Goal: Task Accomplishment & Management: Use online tool/utility

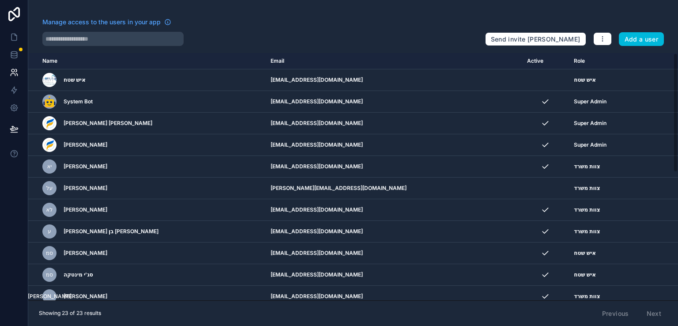
click at [12, 16] on icon at bounding box center [14, 14] width 18 height 14
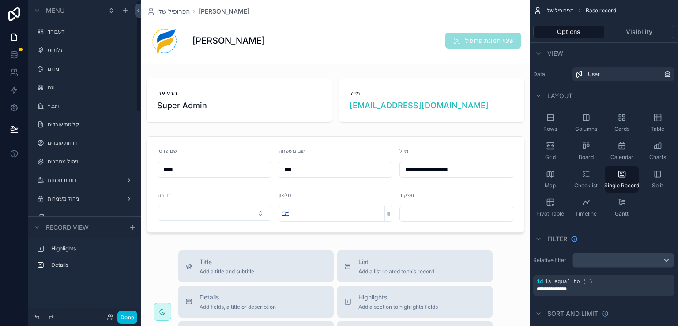
click at [55, 35] on label "דשבורד" at bounding box center [89, 31] width 83 height 7
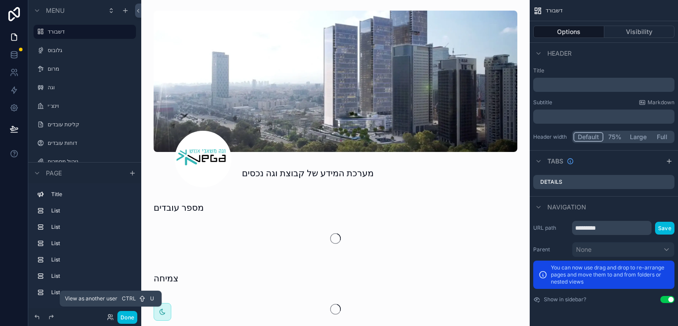
click at [110, 315] on icon at bounding box center [109, 315] width 2 height 2
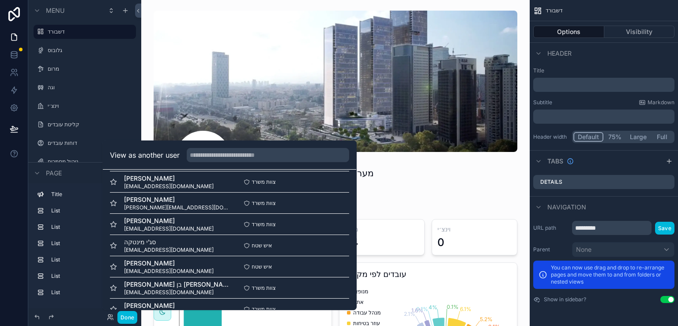
scroll to position [229, 0]
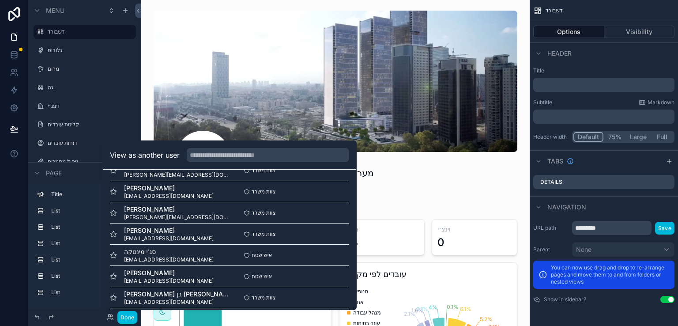
click at [0, 0] on button "Select" at bounding box center [0, 0] width 0 height 0
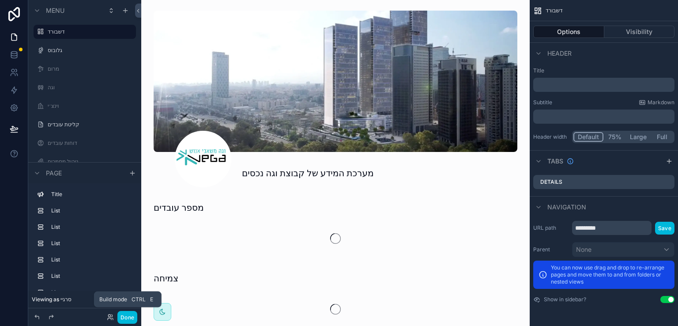
click at [122, 319] on button "Done" at bounding box center [127, 317] width 20 height 13
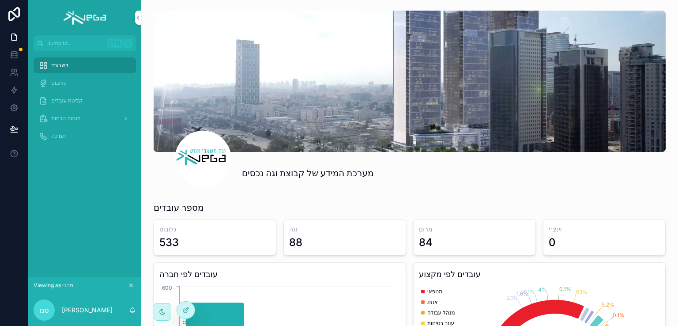
click at [59, 120] on span "דוחות נוכחות" at bounding box center [65, 118] width 29 height 7
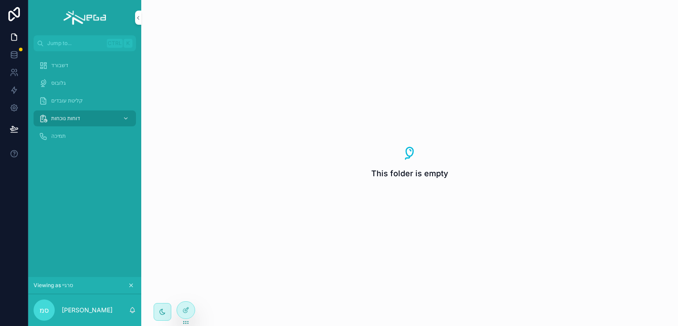
click at [69, 98] on span "קליטת עובדים" at bounding box center [67, 100] width 32 height 7
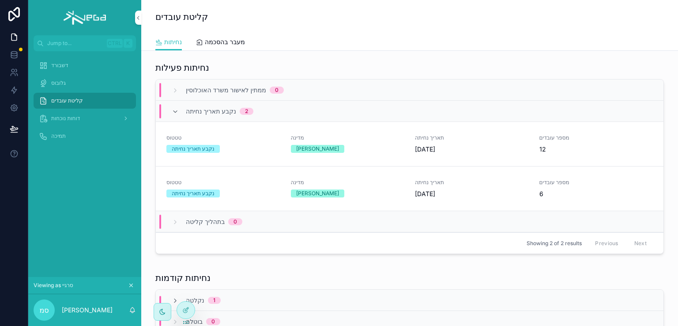
click at [68, 117] on span "דוחות נוכחות" at bounding box center [65, 118] width 29 height 7
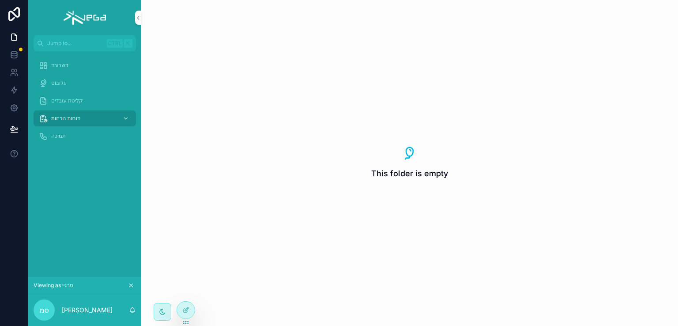
click at [57, 135] on span "תמיכה" at bounding box center [58, 135] width 15 height 7
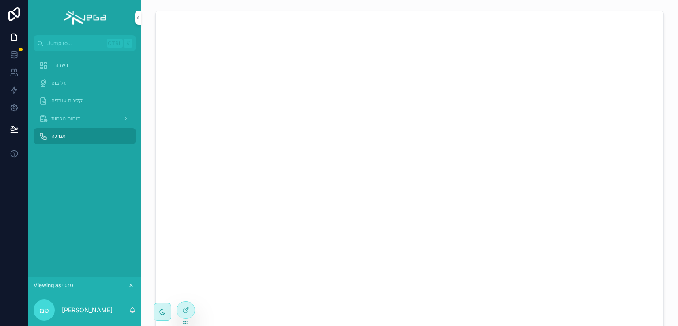
click at [61, 119] on span "דוחות נוכחות" at bounding box center [65, 118] width 29 height 7
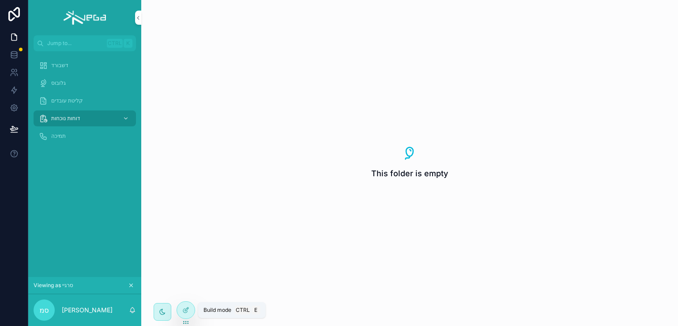
click at [187, 311] on icon at bounding box center [185, 309] width 7 height 7
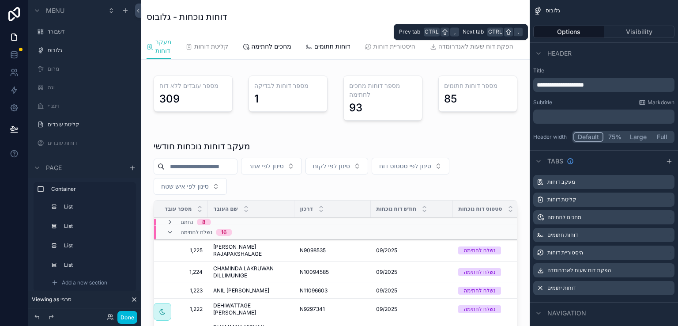
click at [645, 31] on button "Visibility" at bounding box center [639, 32] width 71 height 12
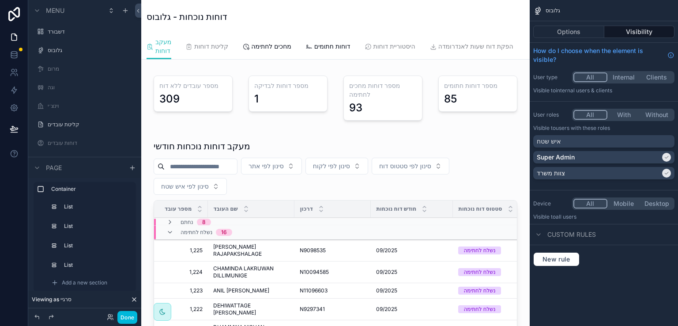
click at [664, 140] on div "איש שטח" at bounding box center [604, 141] width 134 height 9
click at [127, 320] on button "Done" at bounding box center [127, 317] width 20 height 13
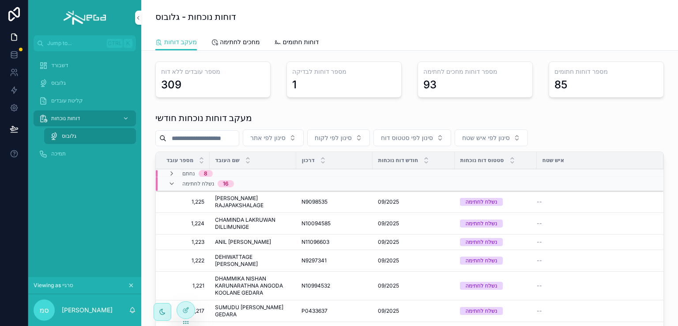
click at [67, 101] on span "קליטת עובדים" at bounding box center [67, 100] width 32 height 7
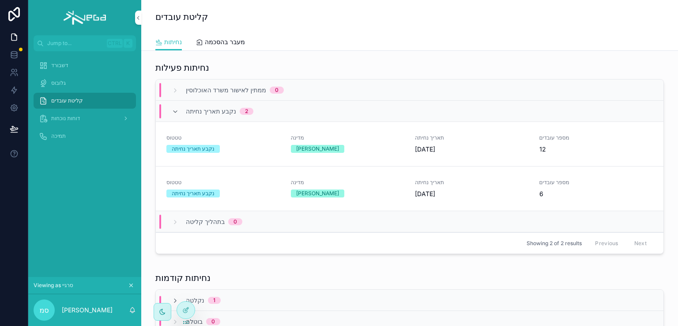
click at [62, 116] on span "דוחות נוכחות" at bounding box center [65, 118] width 29 height 7
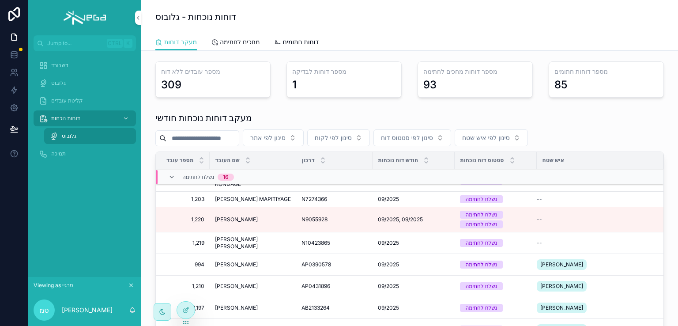
scroll to position [177, 0]
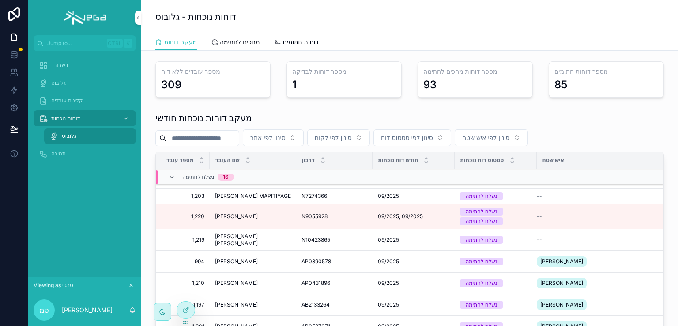
click at [253, 265] on span "[PERSON_NAME]" at bounding box center [236, 261] width 43 height 7
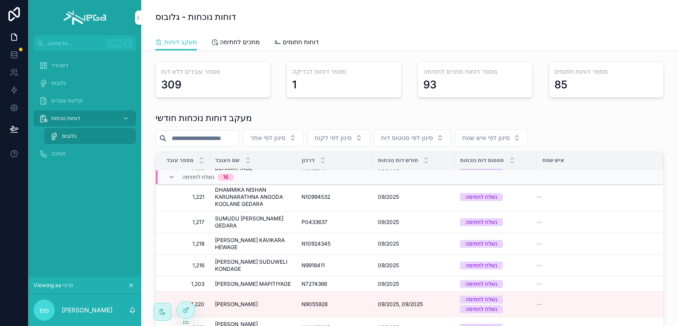
scroll to position [0, 0]
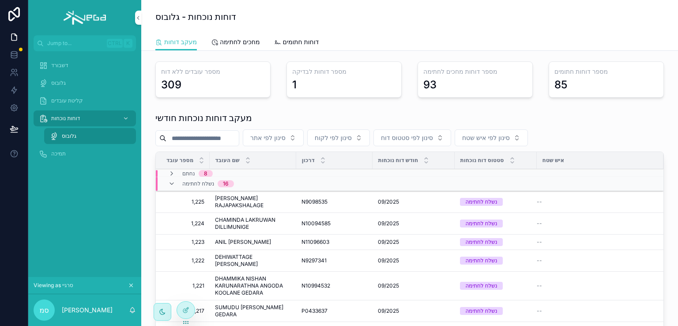
click at [238, 207] on span "[PERSON_NAME] RAJAPAKSHALAGE" at bounding box center [253, 202] width 76 height 14
click at [184, 309] on icon at bounding box center [185, 309] width 7 height 7
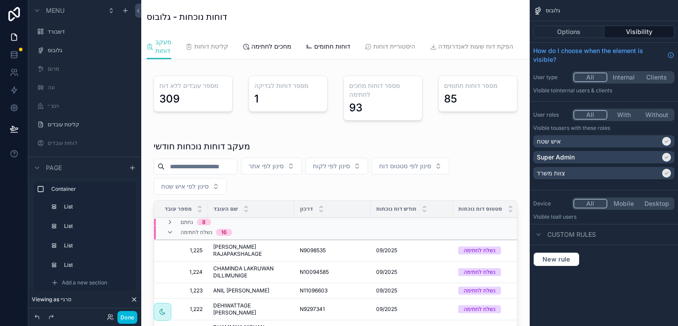
click at [484, 149] on div "scrollable content" at bounding box center [335, 294] width 374 height 316
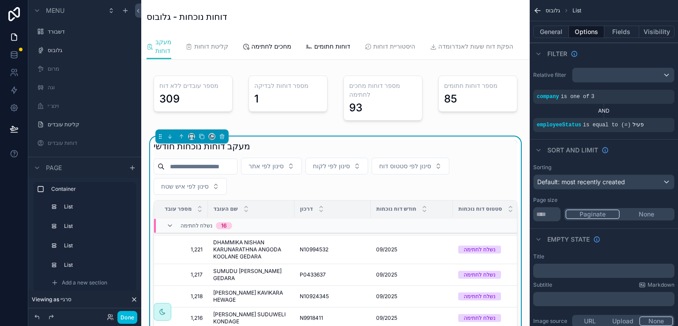
scroll to position [88, 0]
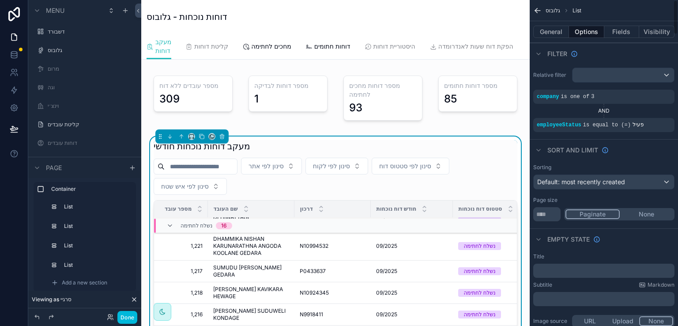
click at [651, 33] on button "Visibility" at bounding box center [656, 32] width 35 height 12
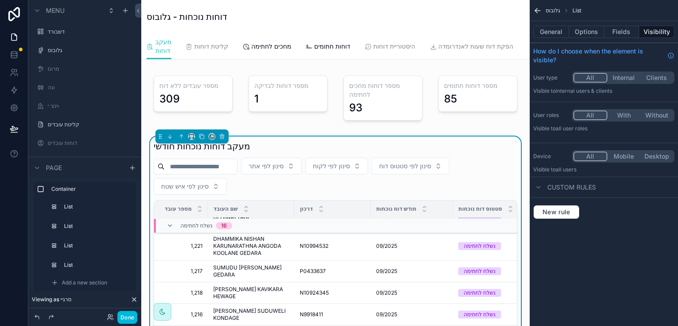
click at [537, 9] on icon "scrollable content" at bounding box center [537, 10] width 9 height 9
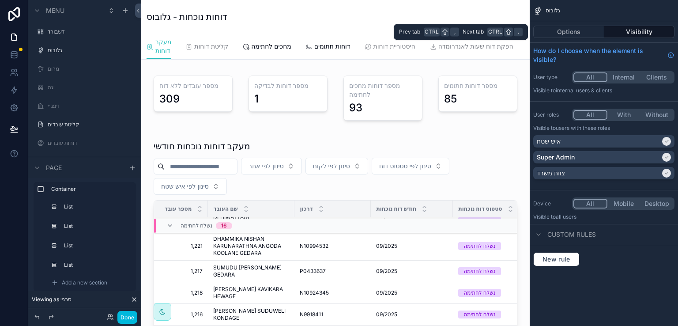
click at [566, 34] on button "Options" at bounding box center [568, 32] width 71 height 12
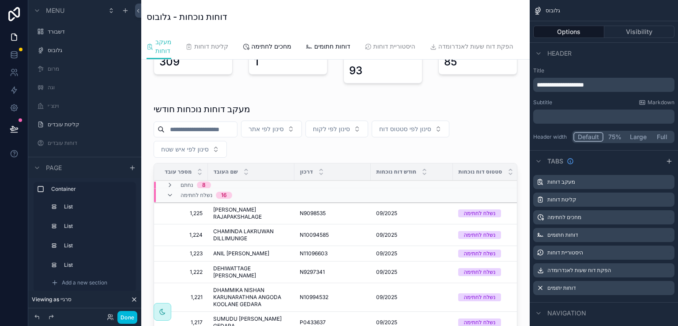
scroll to position [0, 0]
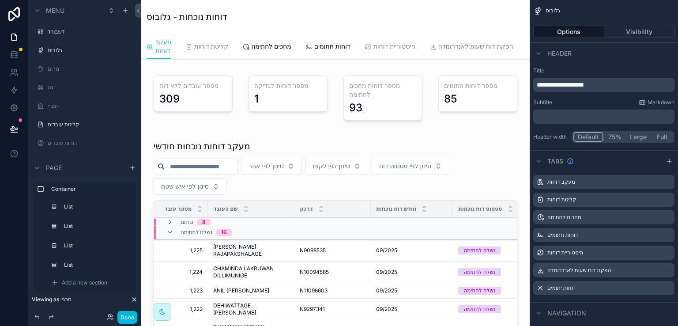
click at [499, 149] on div "scrollable content" at bounding box center [335, 294] width 374 height 316
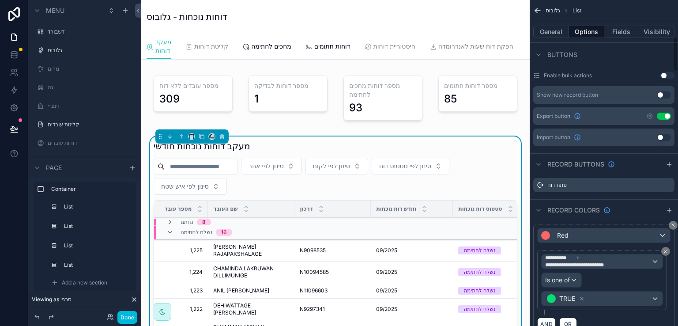
scroll to position [265, 0]
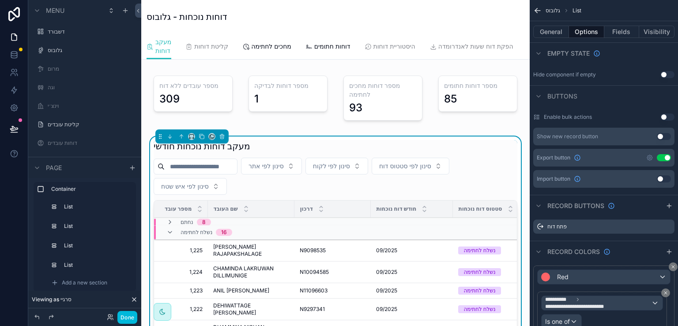
click at [556, 34] on button "General" at bounding box center [551, 32] width 36 height 12
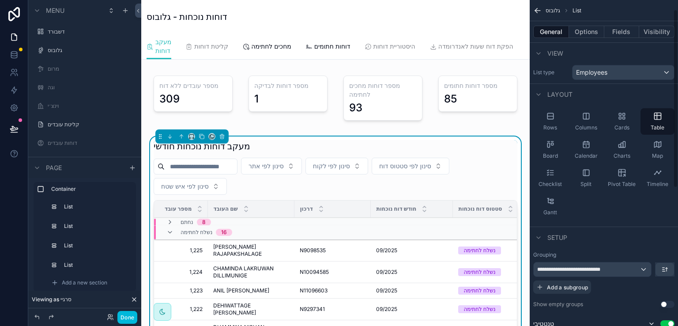
scroll to position [0, 0]
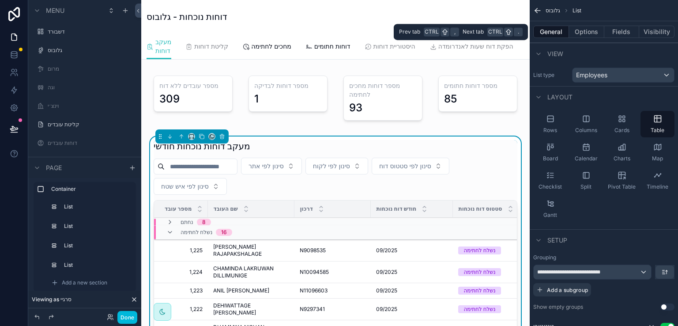
click at [587, 30] on button "Options" at bounding box center [586, 32] width 35 height 12
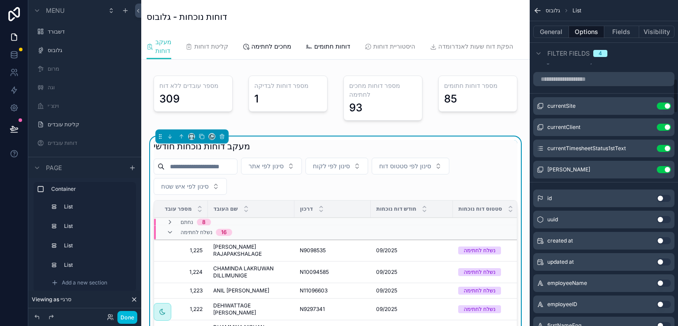
scroll to position [662, 0]
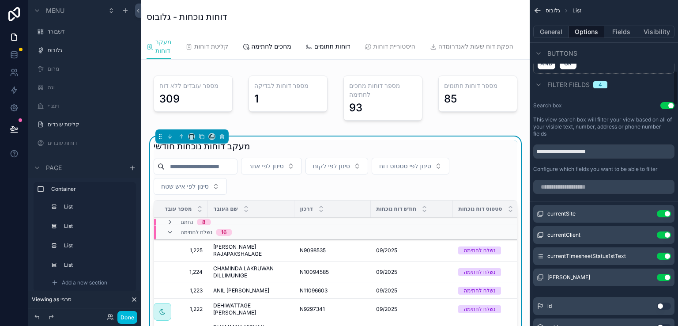
click at [620, 34] on button "Fields" at bounding box center [621, 32] width 35 height 12
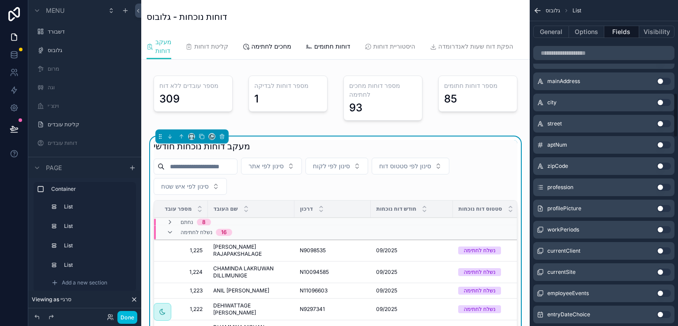
scroll to position [618, 0]
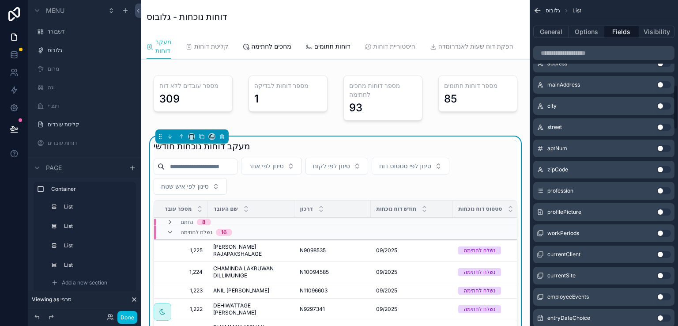
click at [657, 35] on button "Visibility" at bounding box center [656, 32] width 35 height 12
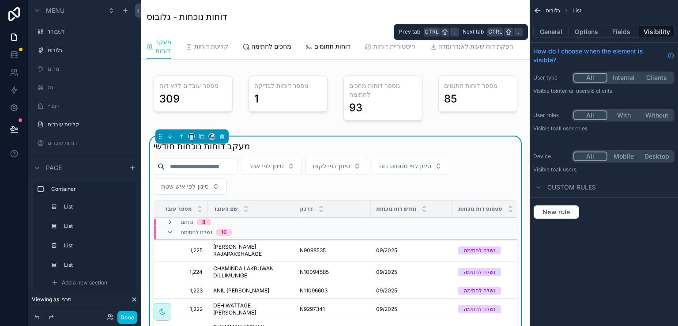
scroll to position [0, 0]
click at [554, 34] on button "General" at bounding box center [551, 32] width 36 height 12
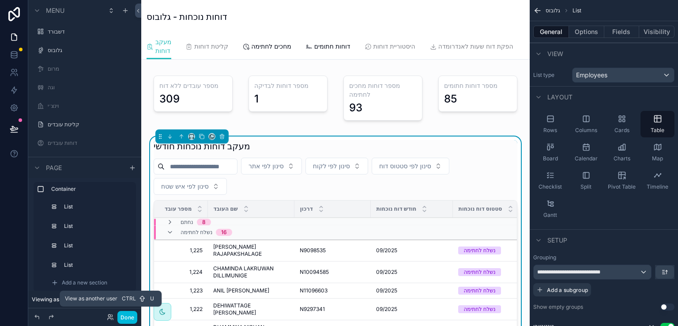
click at [109, 316] on icon at bounding box center [110, 316] width 7 height 7
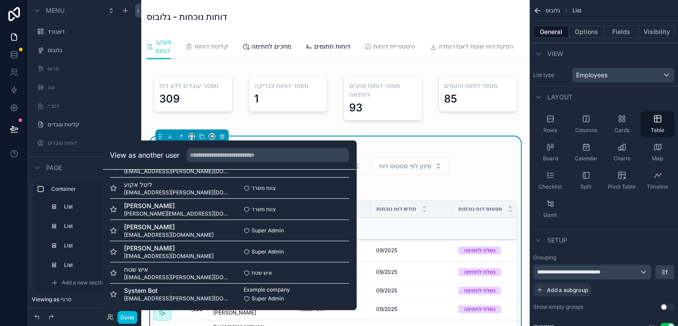
scroll to position [361, 0]
click at [0, 0] on button "Select" at bounding box center [0, 0] width 0 height 0
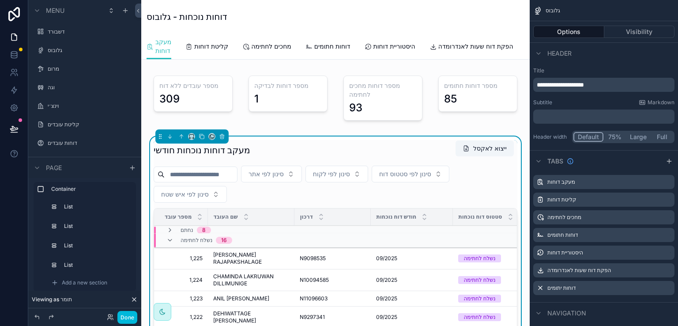
click at [421, 147] on div "מעקב דוחות נוכחות חודשי ייצוא לאקסל" at bounding box center [336, 150] width 364 height 20
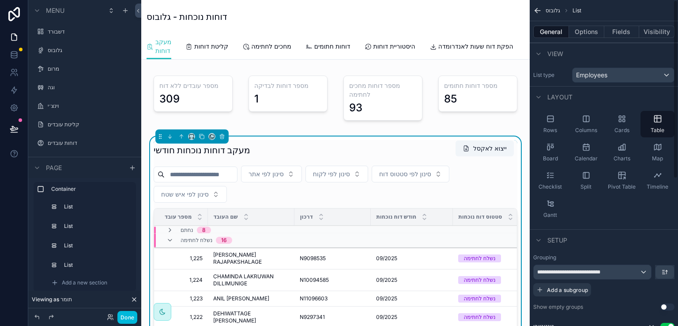
click at [659, 33] on button "Visibility" at bounding box center [656, 32] width 35 height 12
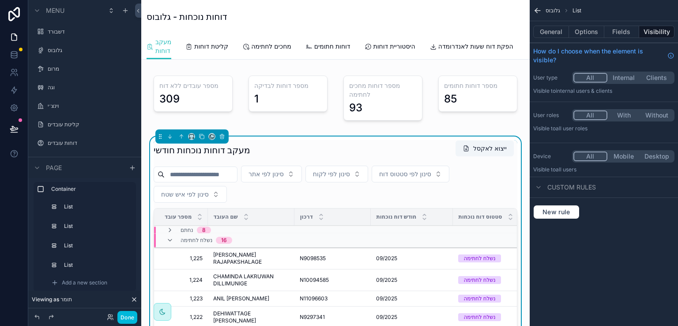
click at [430, 151] on div "מעקב דוחות נוכחות חודשי ייצוא לאקסל" at bounding box center [336, 150] width 364 height 20
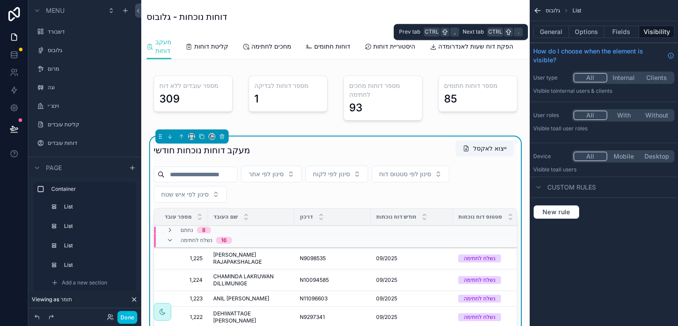
click at [623, 31] on button "Fields" at bounding box center [621, 32] width 35 height 12
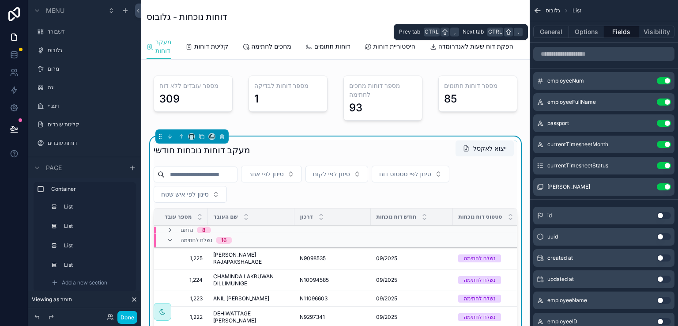
click at [588, 35] on button "Options" at bounding box center [586, 32] width 35 height 12
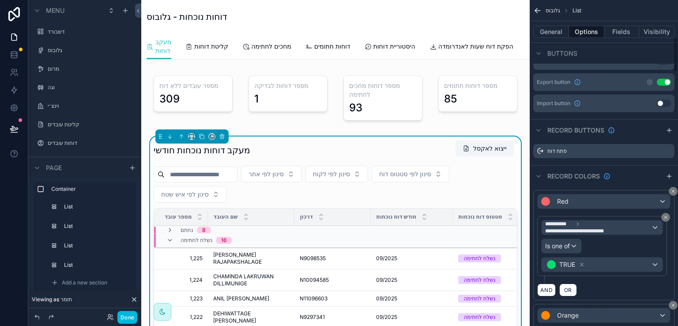
scroll to position [353, 0]
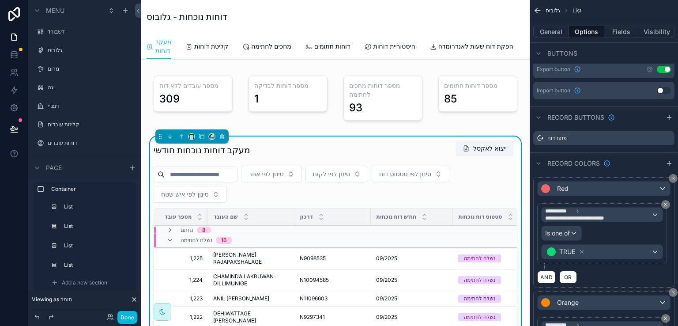
click at [0, 0] on icon "scrollable content" at bounding box center [0, 0] width 0 height 0
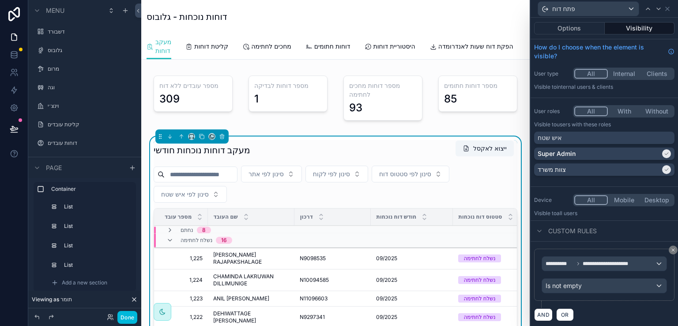
click at [657, 137] on div "איש שטח" at bounding box center [604, 137] width 133 height 9
click at [124, 315] on button "Done" at bounding box center [127, 317] width 20 height 13
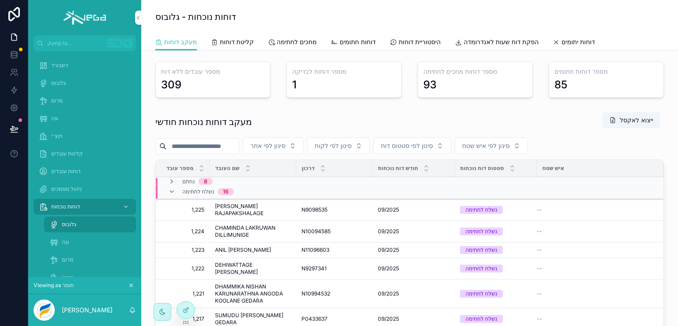
click at [191, 310] on div at bounding box center [186, 310] width 18 height 17
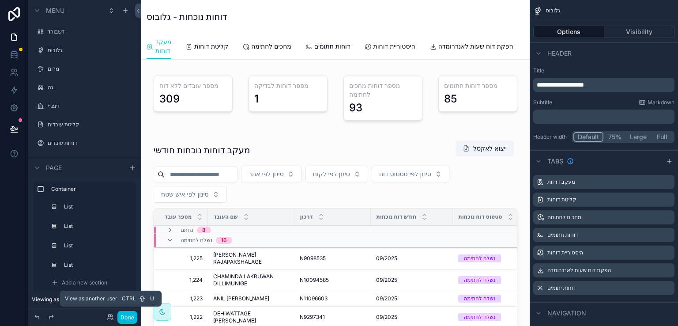
click at [109, 316] on icon at bounding box center [109, 315] width 2 height 2
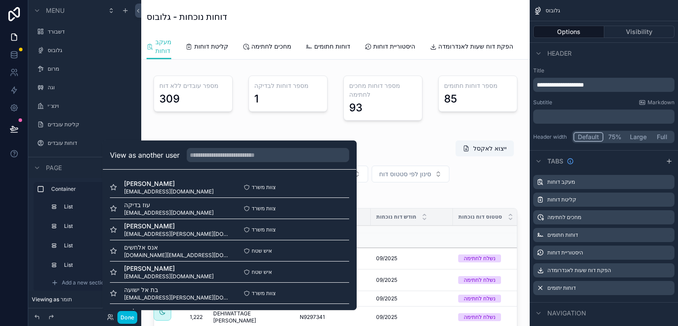
click at [0, 0] on button "Select" at bounding box center [0, 0] width 0 height 0
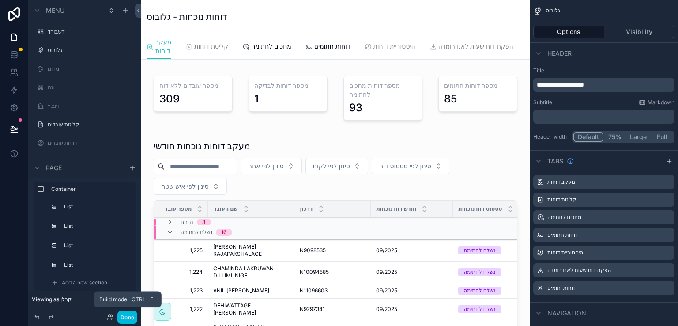
click at [123, 316] on button "Done" at bounding box center [127, 317] width 20 height 13
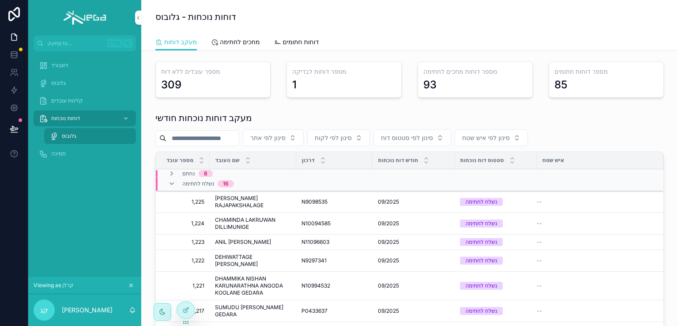
click at [73, 99] on span "קליטת עובדים" at bounding box center [67, 100] width 32 height 7
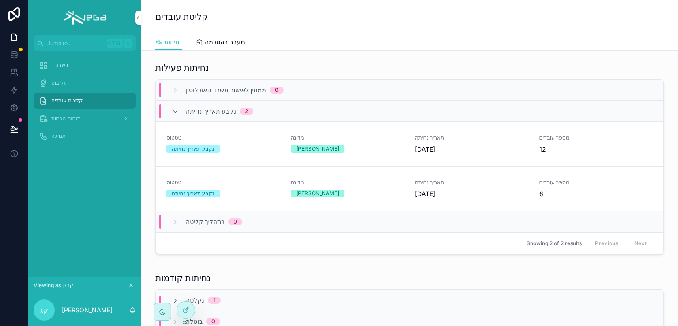
click at [54, 119] on span "דוחות נוכחות" at bounding box center [65, 118] width 29 height 7
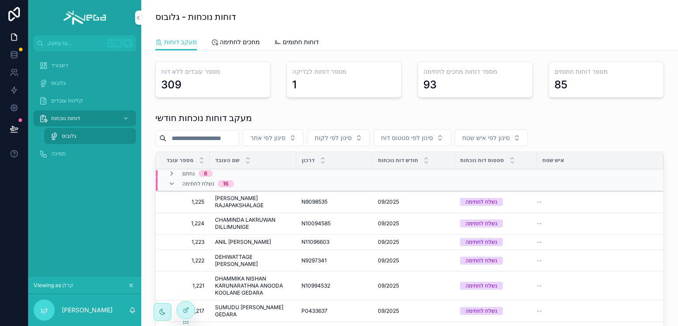
click at [0, 0] on icon "scrollable content" at bounding box center [0, 0] width 0 height 0
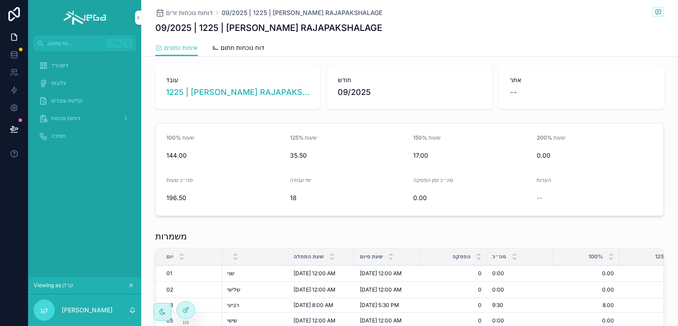
scroll to position [44, 0]
click at [70, 117] on span "דוחות נוכחות" at bounding box center [65, 118] width 29 height 7
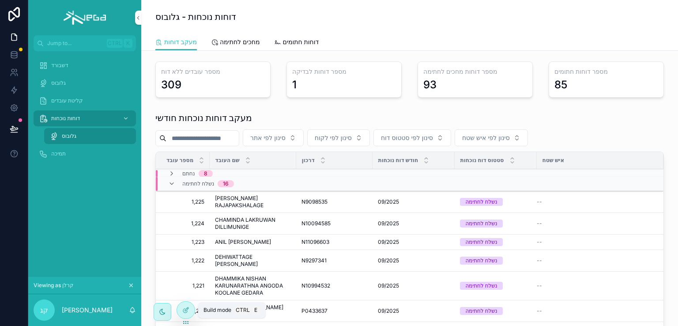
click at [188, 311] on icon at bounding box center [185, 309] width 7 height 7
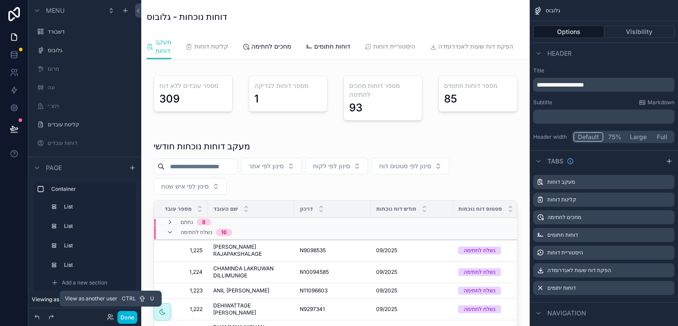
click at [107, 314] on icon at bounding box center [110, 316] width 7 height 7
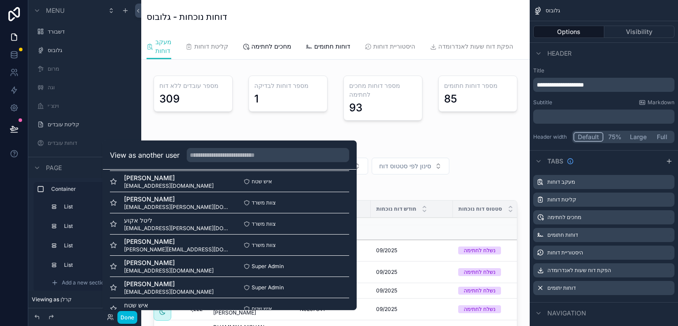
scroll to position [361, 0]
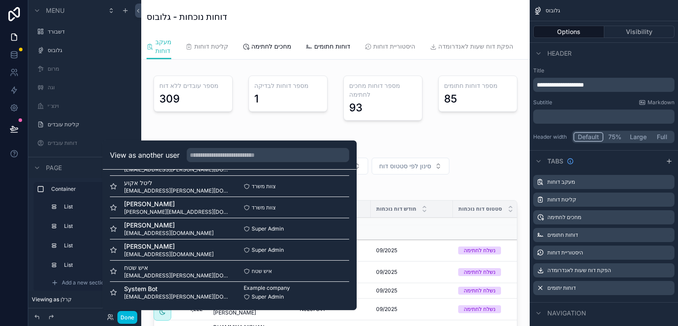
click at [0, 0] on button "Select" at bounding box center [0, 0] width 0 height 0
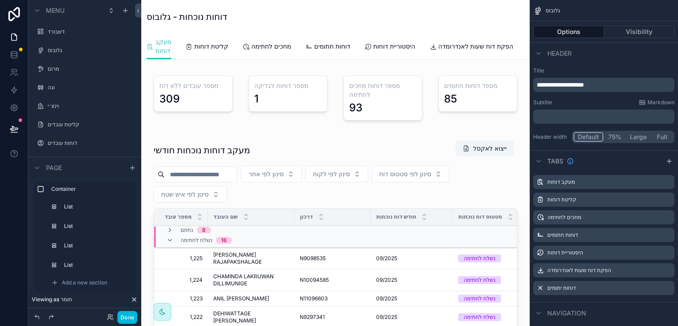
click at [383, 151] on div "scrollable content" at bounding box center [335, 298] width 374 height 324
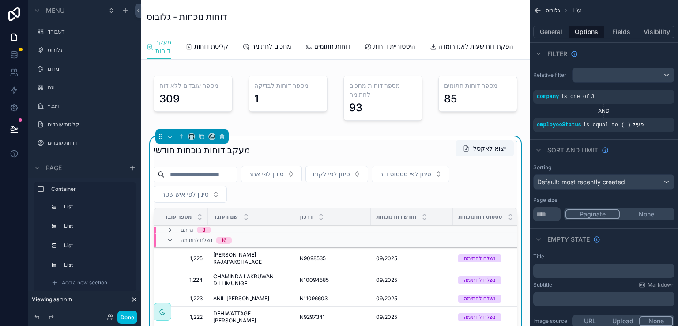
click at [553, 31] on button "General" at bounding box center [551, 32] width 36 height 12
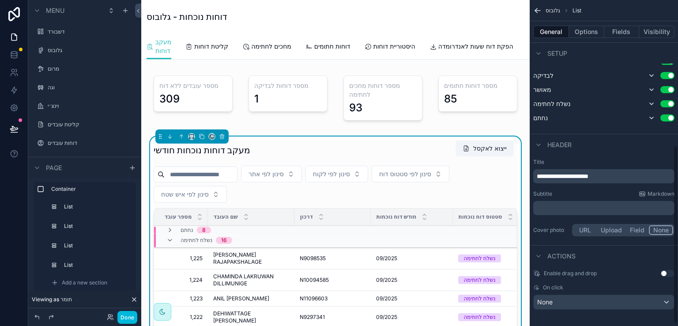
scroll to position [269, 0]
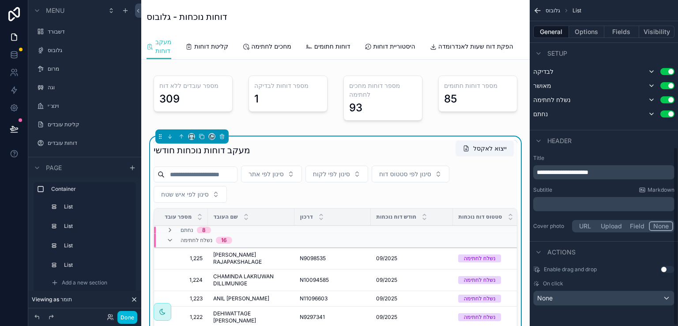
click at [587, 32] on button "Options" at bounding box center [586, 32] width 35 height 12
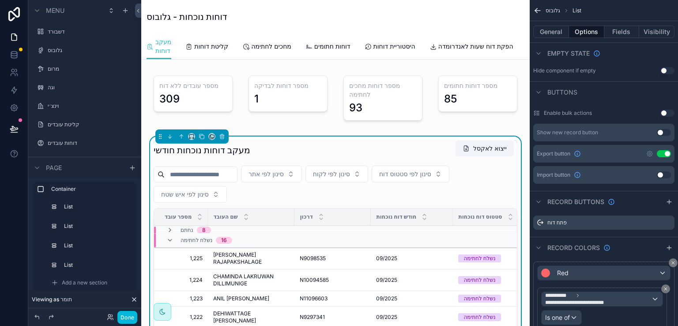
click at [0, 0] on icon "scrollable content" at bounding box center [0, 0] width 0 height 0
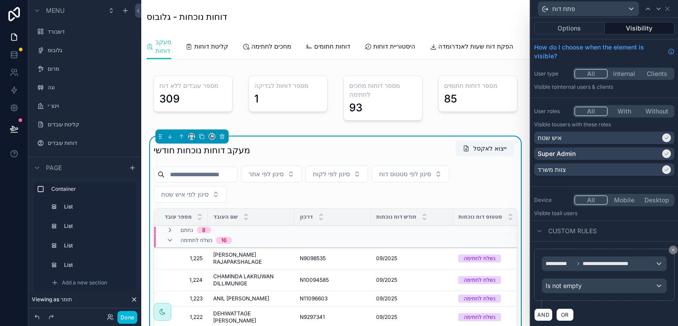
click at [642, 112] on button "Without" at bounding box center [657, 111] width 33 height 10
click at [617, 111] on button "With" at bounding box center [623, 111] width 33 height 10
click at [587, 113] on button "All" at bounding box center [590, 111] width 33 height 10
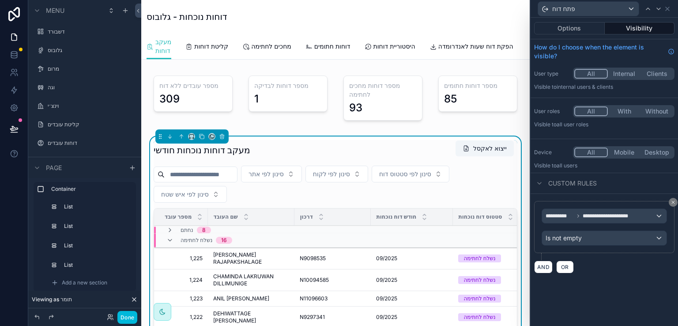
click at [624, 112] on button "With" at bounding box center [624, 111] width 33 height 10
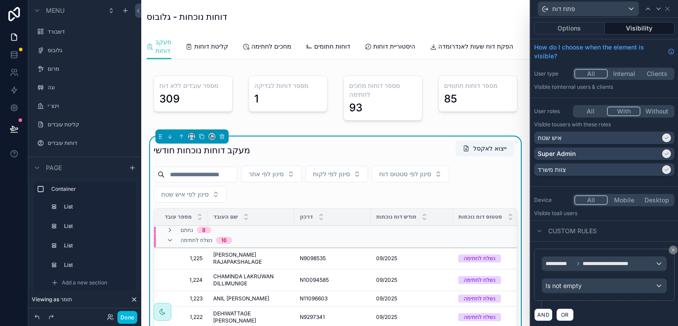
scroll to position [1, 0]
click at [653, 108] on button "Without" at bounding box center [657, 110] width 33 height 10
click at [662, 139] on div at bounding box center [666, 136] width 9 height 9
click at [660, 136] on div "איש שטח" at bounding box center [604, 136] width 133 height 9
click at [616, 111] on button "With" at bounding box center [623, 110] width 33 height 10
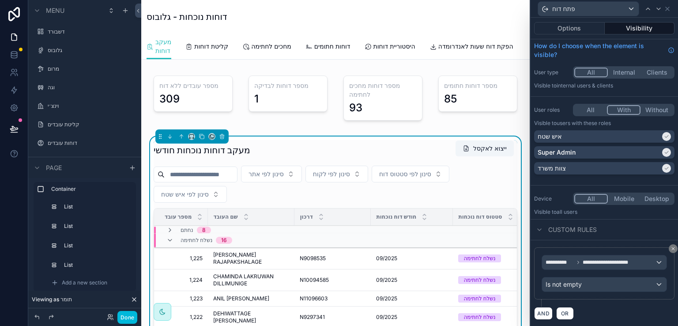
click at [620, 75] on button "Internal" at bounding box center [624, 73] width 33 height 10
click at [653, 73] on button "Clients" at bounding box center [657, 73] width 33 height 10
click at [586, 69] on button "All" at bounding box center [590, 73] width 33 height 10
click at [128, 318] on button "Done" at bounding box center [127, 317] width 20 height 13
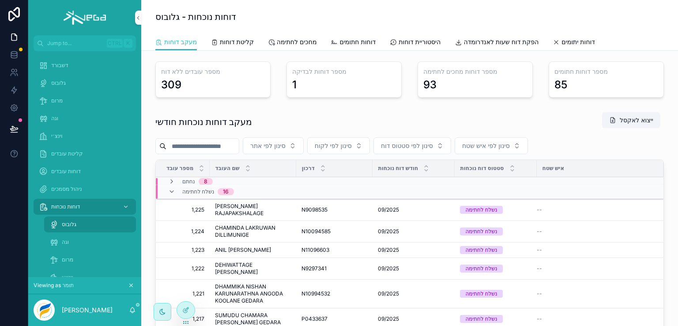
click at [185, 311] on icon at bounding box center [187, 309] width 4 height 4
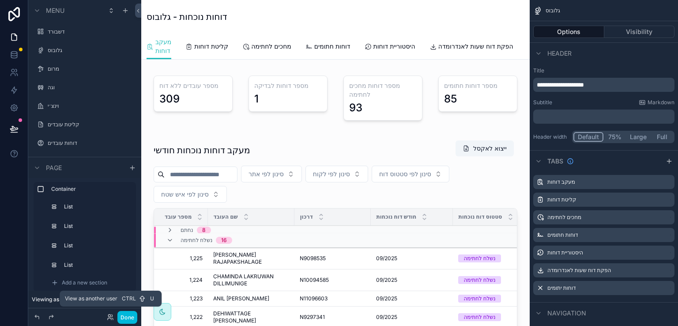
click at [109, 319] on icon at bounding box center [110, 316] width 7 height 7
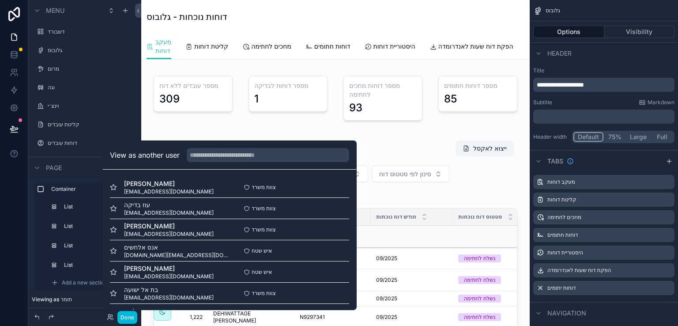
click at [0, 0] on button "Select" at bounding box center [0, 0] width 0 height 0
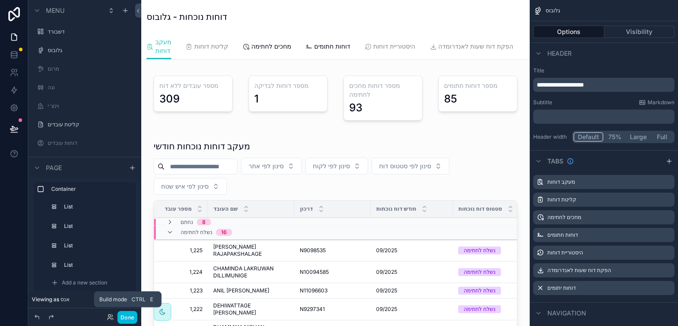
click at [128, 315] on button "Done" at bounding box center [127, 317] width 20 height 13
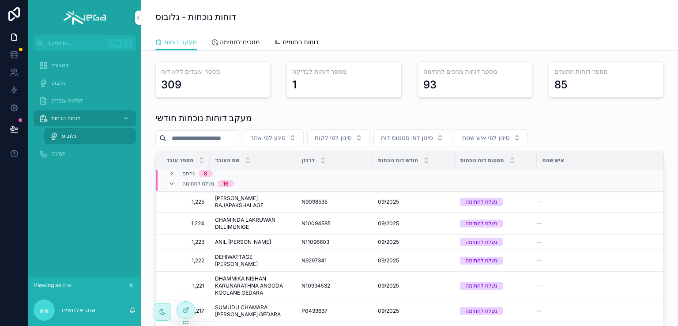
click at [71, 101] on span "קליטת עובדים" at bounding box center [67, 100] width 32 height 7
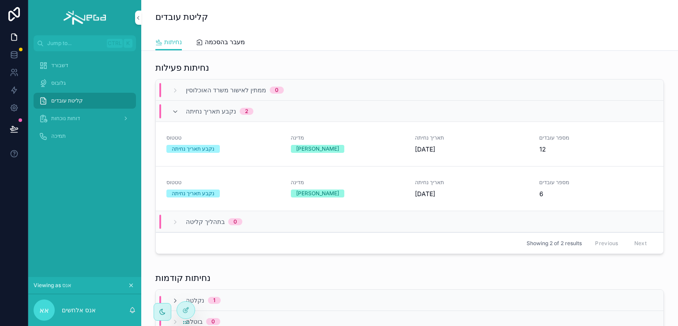
click at [69, 120] on span "דוחות נוכחות" at bounding box center [65, 118] width 29 height 7
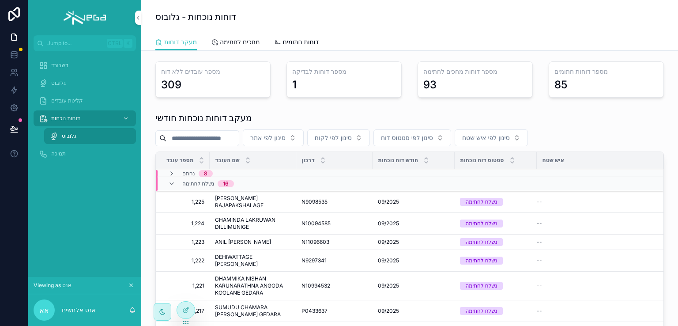
click at [0, 0] on span "פתח דוח" at bounding box center [0, 0] width 0 height 0
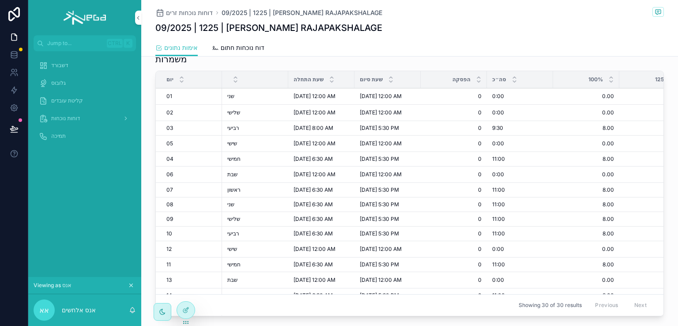
click at [185, 312] on icon at bounding box center [185, 311] width 4 height 4
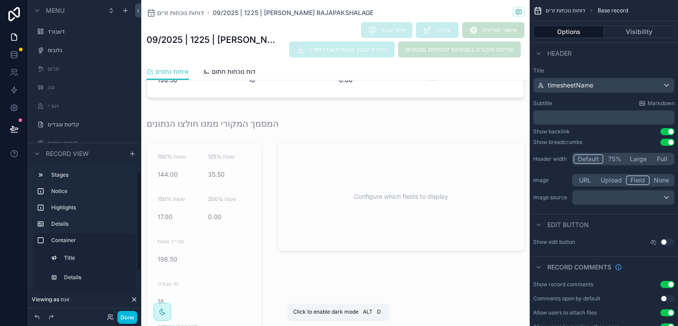
click at [106, 315] on div "Done" at bounding box center [119, 317] width 35 height 13
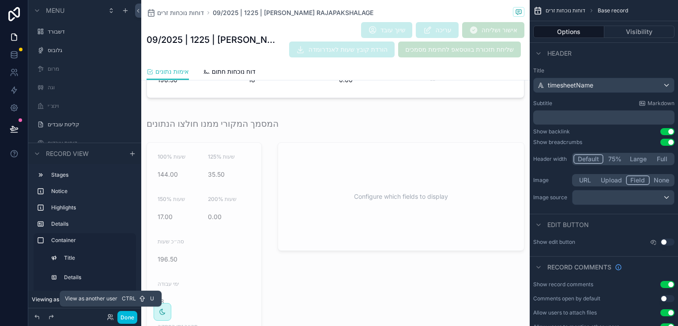
scroll to position [535, 0]
click at [109, 317] on icon at bounding box center [109, 315] width 2 height 2
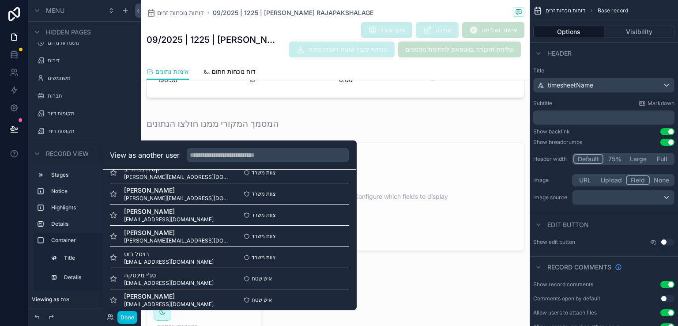
scroll to position [221, 0]
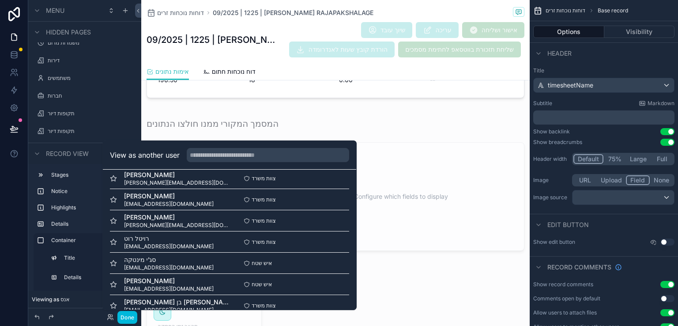
click at [0, 0] on button "Select" at bounding box center [0, 0] width 0 height 0
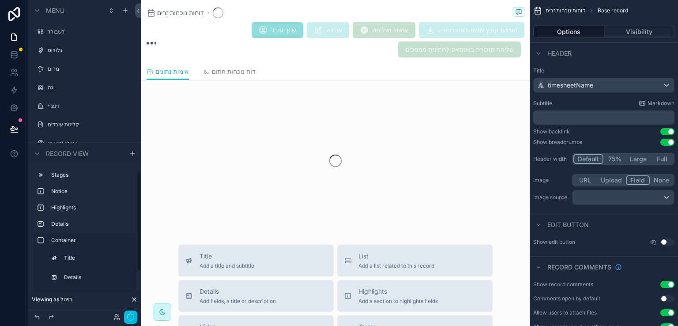
scroll to position [535, 0]
click at [129, 318] on button "Done" at bounding box center [127, 317] width 20 height 13
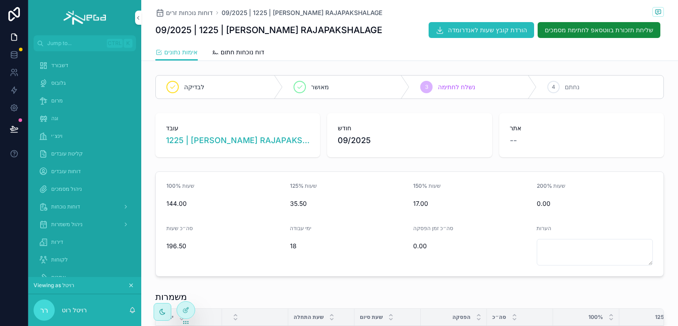
click at [70, 205] on span "דוחות נוכחות" at bounding box center [65, 206] width 29 height 7
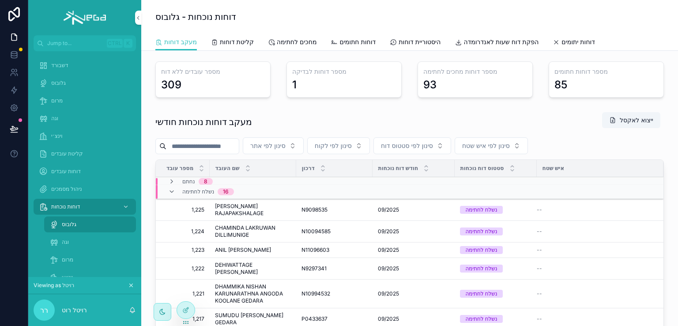
click at [0, 0] on icon "scrollable content" at bounding box center [0, 0] width 0 height 0
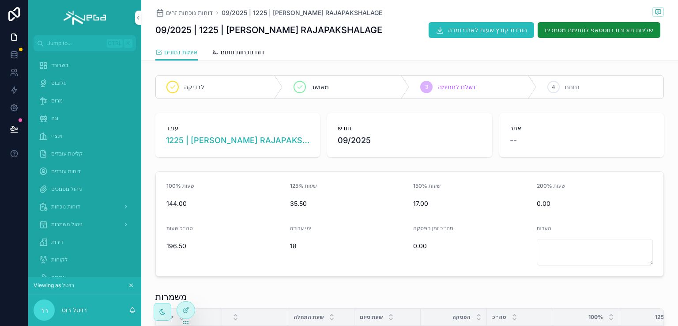
click at [186, 309] on icon at bounding box center [187, 309] width 4 height 4
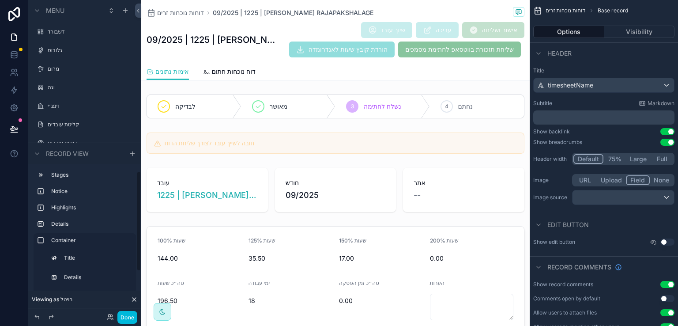
click at [108, 319] on icon at bounding box center [110, 319] width 4 height 2
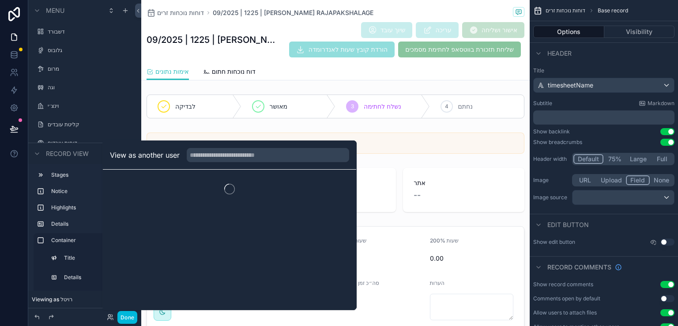
scroll to position [535, 0]
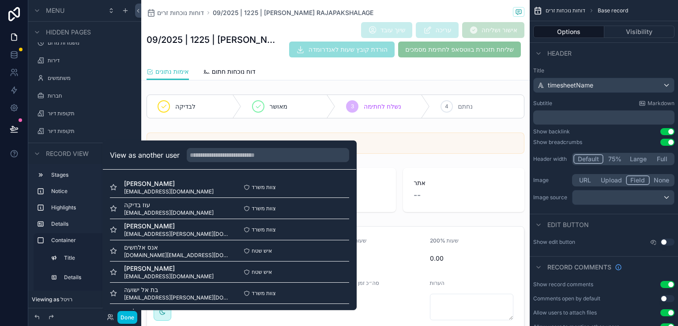
click at [0, 0] on button "Select" at bounding box center [0, 0] width 0 height 0
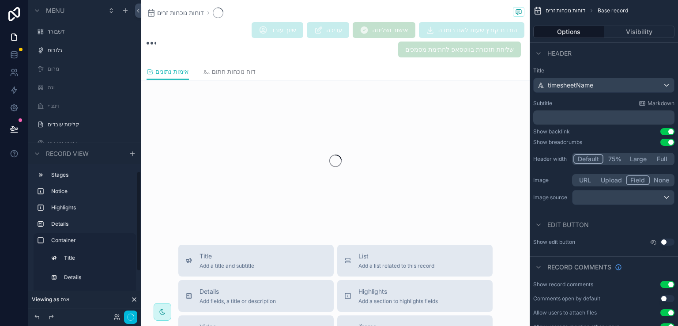
scroll to position [535, 0]
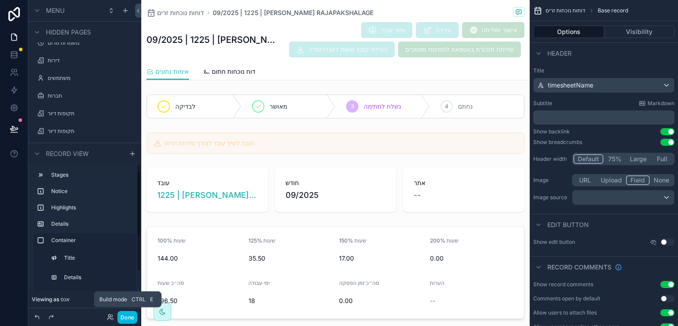
click at [124, 313] on button "Done" at bounding box center [127, 317] width 20 height 13
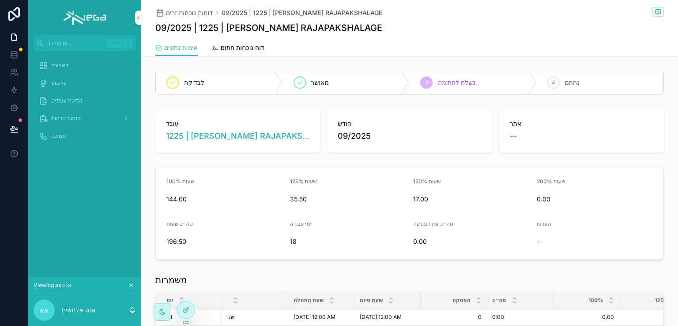
click at [65, 116] on span "דוחות נוכחות" at bounding box center [65, 118] width 29 height 7
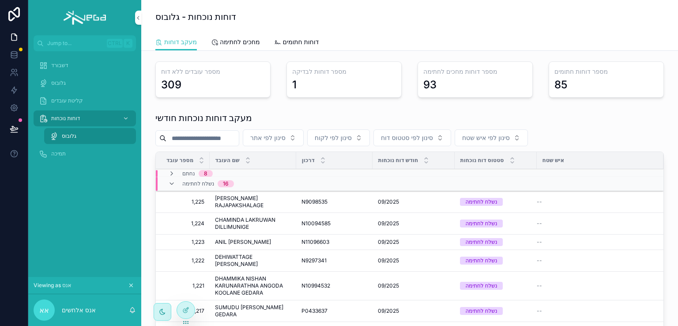
click at [0, 0] on span "פתח דוח" at bounding box center [0, 0] width 0 height 0
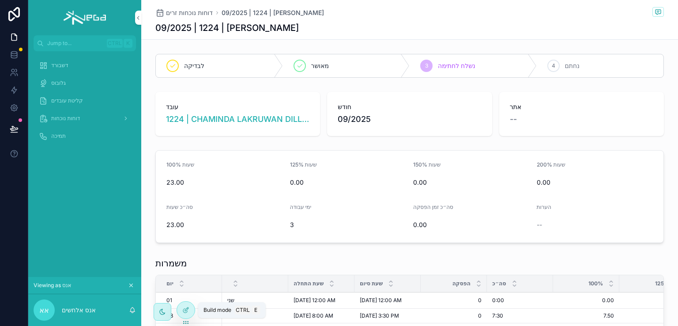
click at [183, 311] on icon at bounding box center [185, 311] width 4 height 4
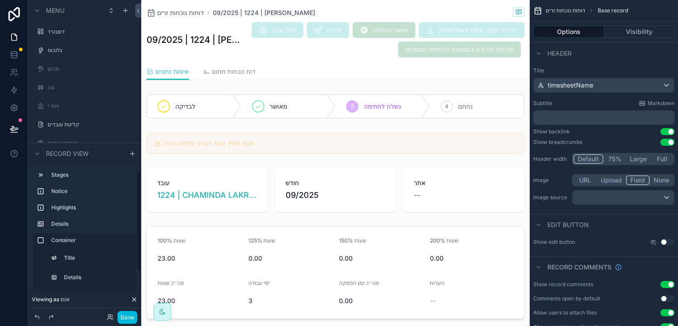
click at [115, 317] on div "Done" at bounding box center [119, 317] width 35 height 13
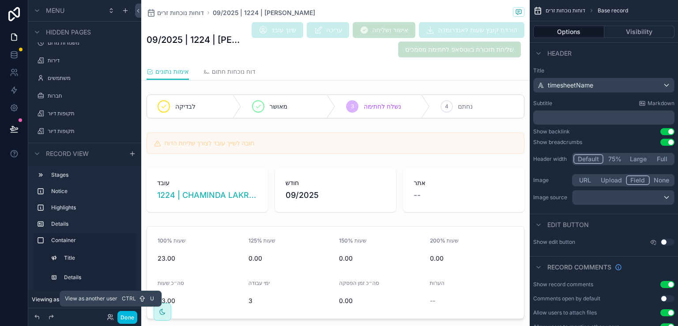
click at [110, 317] on icon at bounding box center [110, 316] width 7 height 7
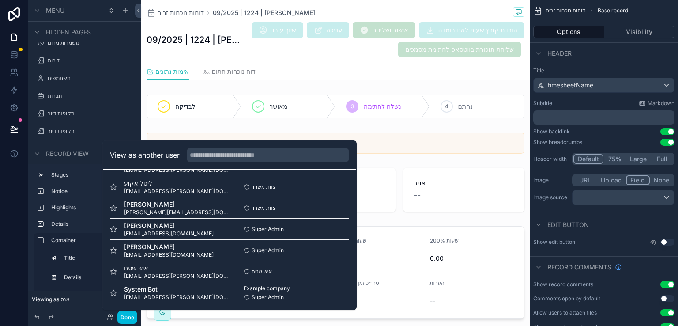
scroll to position [361, 0]
click at [0, 0] on button "Select" at bounding box center [0, 0] width 0 height 0
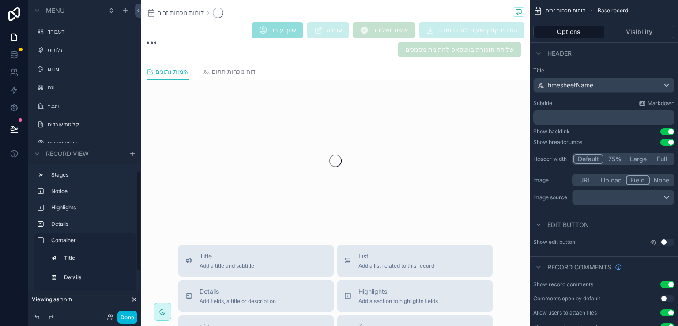
scroll to position [535, 0]
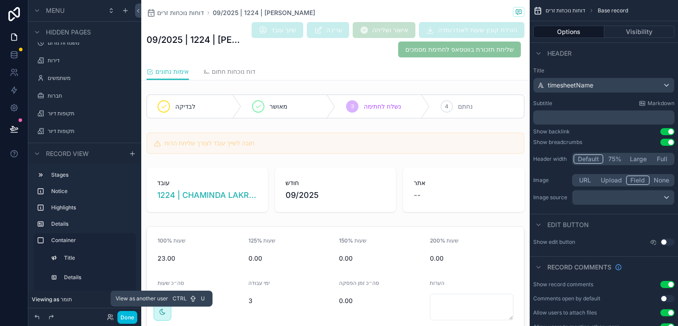
click at [107, 318] on icon at bounding box center [110, 316] width 7 height 7
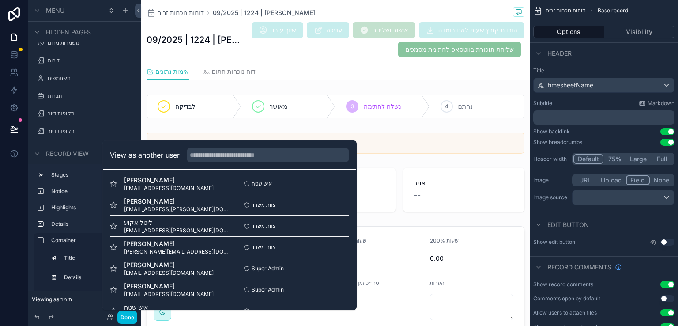
scroll to position [361, 0]
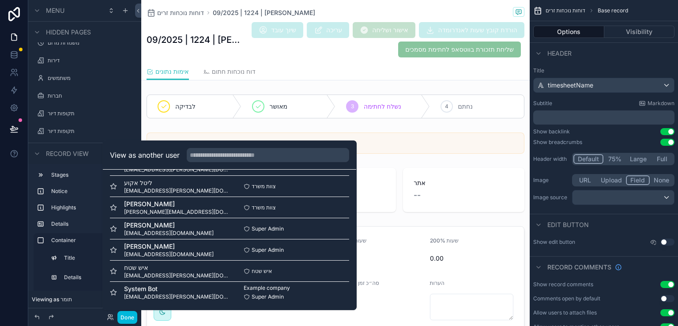
click at [0, 0] on button "Select" at bounding box center [0, 0] width 0 height 0
click at [128, 316] on button "Done" at bounding box center [127, 317] width 20 height 13
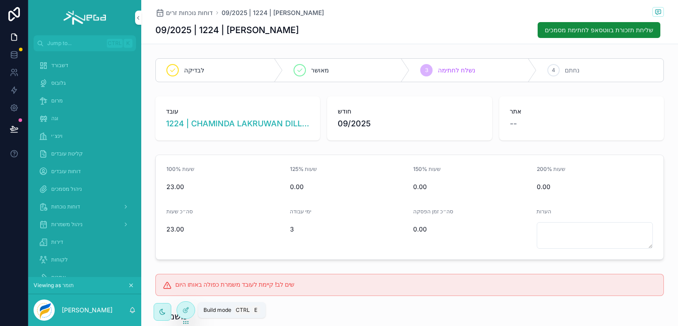
click at [182, 311] on div at bounding box center [186, 310] width 18 height 17
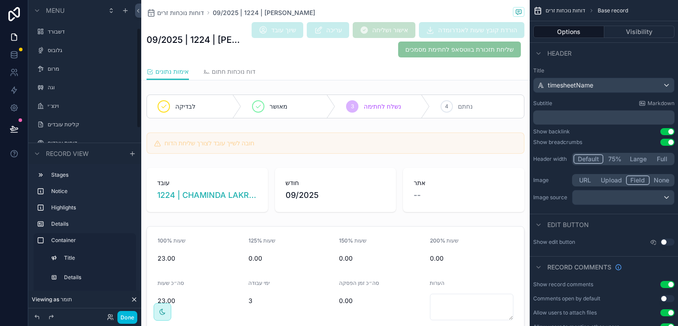
scroll to position [88, 0]
click at [68, 92] on label "דוחות נוכחות" at bounding box center [83, 91] width 71 height 7
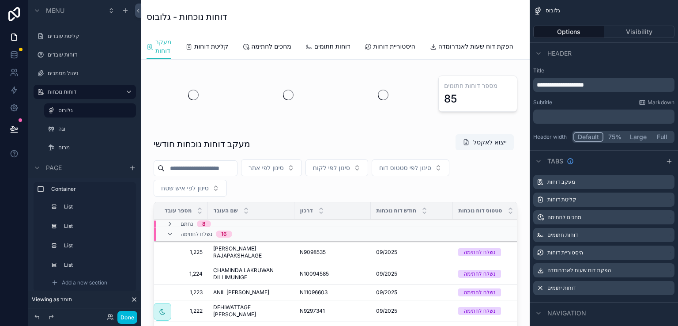
click at [353, 142] on div "scrollable content" at bounding box center [335, 292] width 374 height 324
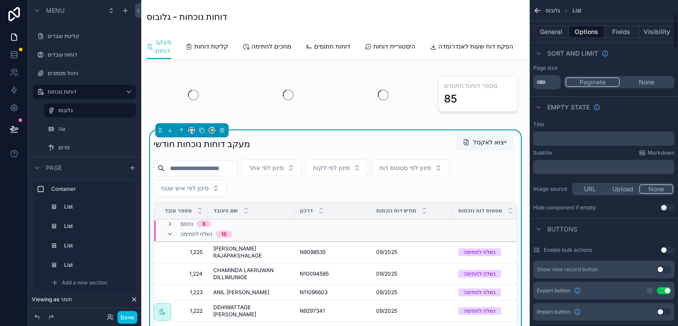
scroll to position [132, 0]
click at [555, 32] on button "General" at bounding box center [551, 32] width 36 height 12
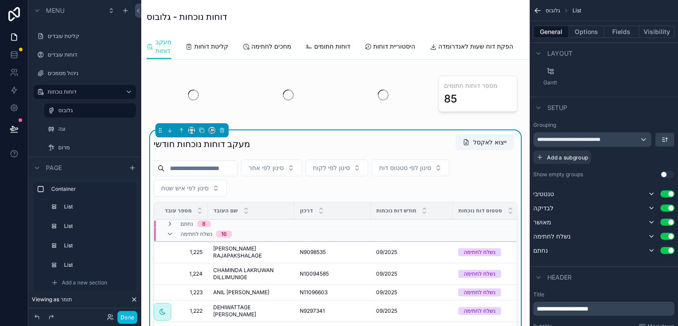
click at [582, 32] on button "Options" at bounding box center [586, 32] width 35 height 12
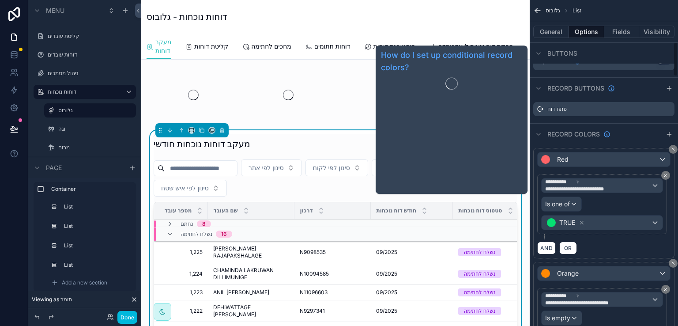
scroll to position [397, 0]
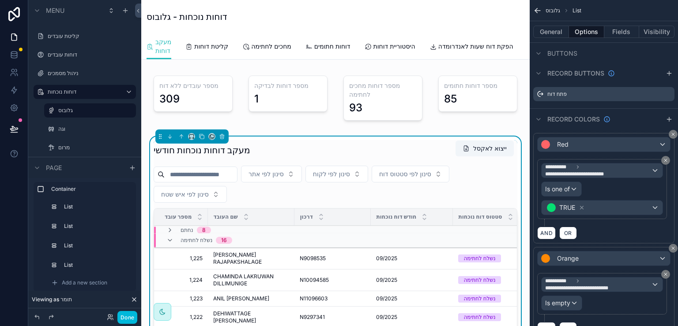
click at [0, 0] on icon "scrollable content" at bounding box center [0, 0] width 0 height 0
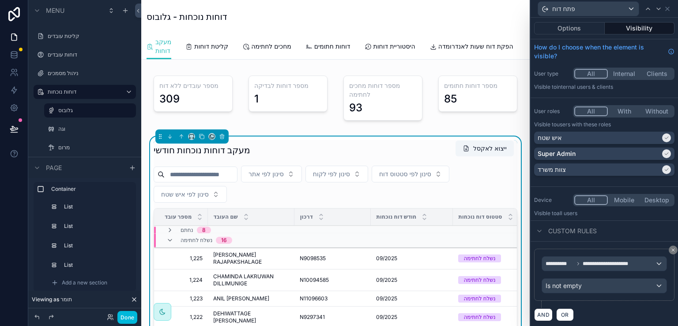
click at [389, 151] on div "מעקב דוחות נוכחות חודשי ייצוא לאקסל" at bounding box center [336, 150] width 364 height 20
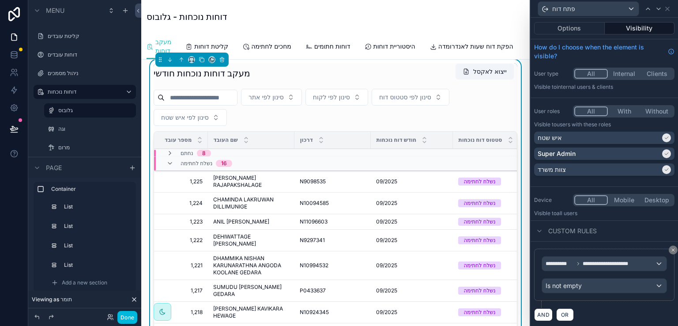
scroll to position [0, 0]
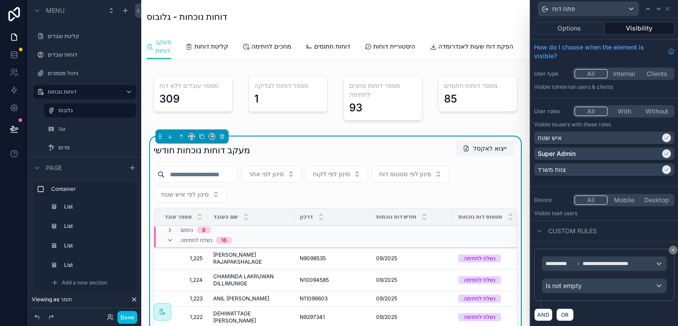
click at [430, 14] on div "דוחות נוכחות - גלובוס" at bounding box center [336, 17] width 378 height 12
click at [108, 317] on icon at bounding box center [110, 316] width 7 height 7
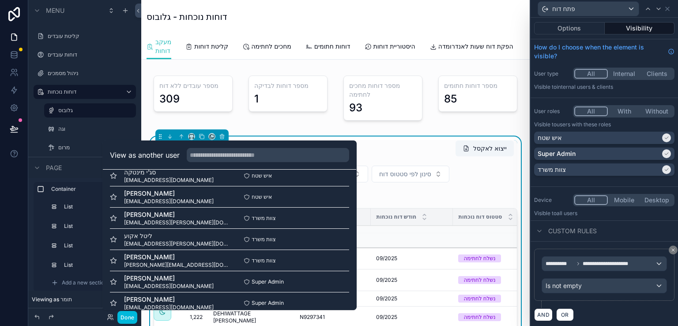
scroll to position [361, 0]
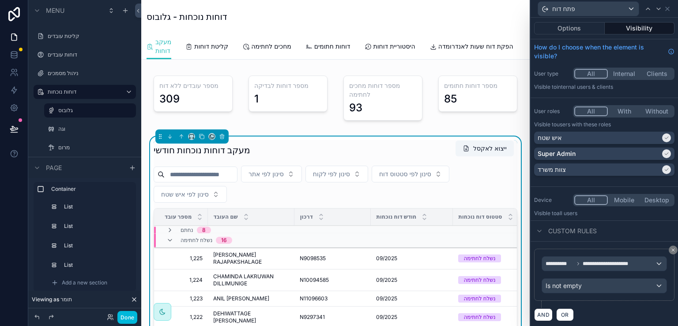
click at [456, 9] on div "דוחות נוכחות - גלובוס" at bounding box center [336, 17] width 378 height 34
click at [15, 128] on icon at bounding box center [14, 128] width 9 height 9
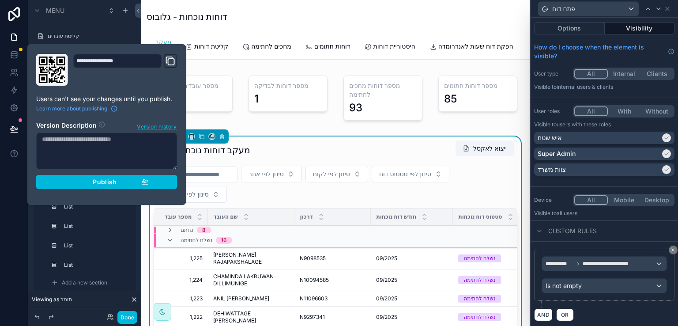
click at [109, 146] on textarea at bounding box center [106, 150] width 141 height 37
type textarea "*"
type textarea "**********"
click at [104, 183] on span "Publish" at bounding box center [105, 182] width 24 height 8
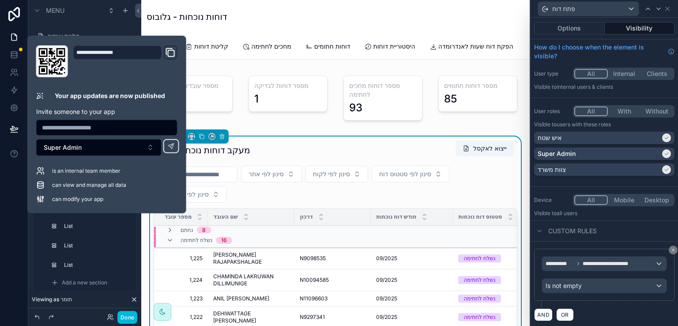
click at [215, 4] on div "דוחות נוכחות - גלובוס" at bounding box center [336, 17] width 378 height 34
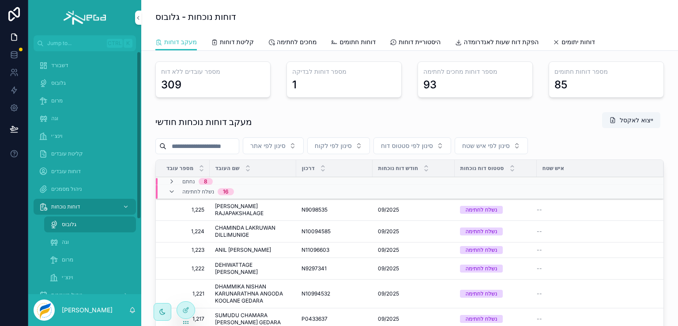
click at [57, 67] on span "דשבורד" at bounding box center [59, 65] width 17 height 7
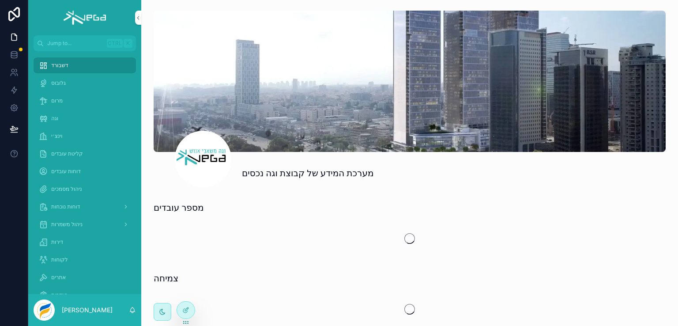
click at [182, 310] on div at bounding box center [186, 310] width 18 height 17
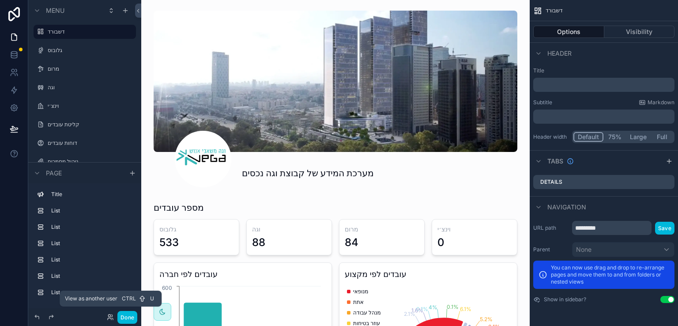
click at [110, 318] on icon at bounding box center [110, 319] width 4 height 2
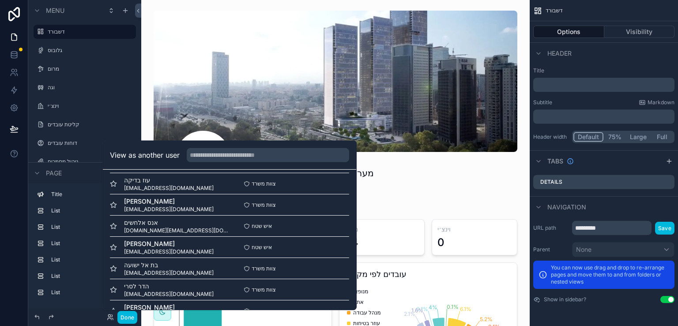
scroll to position [44, 0]
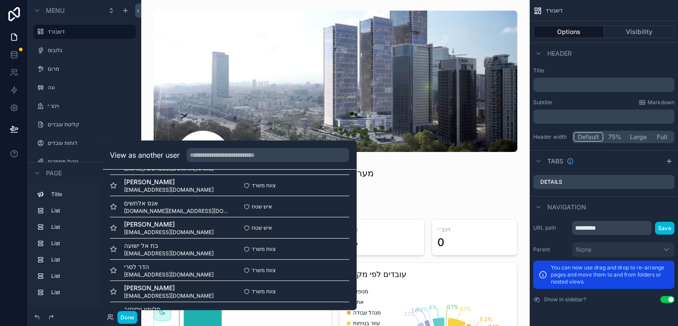
click at [0, 0] on button "Select" at bounding box center [0, 0] width 0 height 0
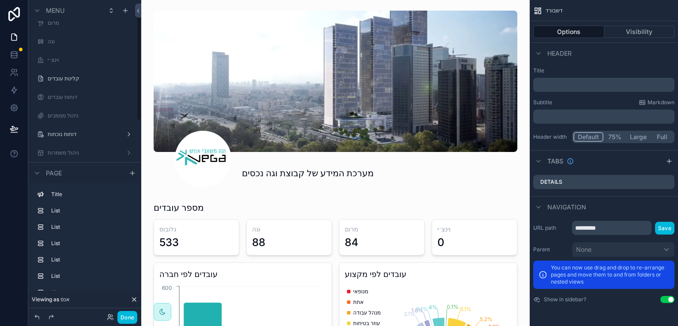
scroll to position [44, 0]
click at [128, 314] on button "Done" at bounding box center [127, 317] width 20 height 13
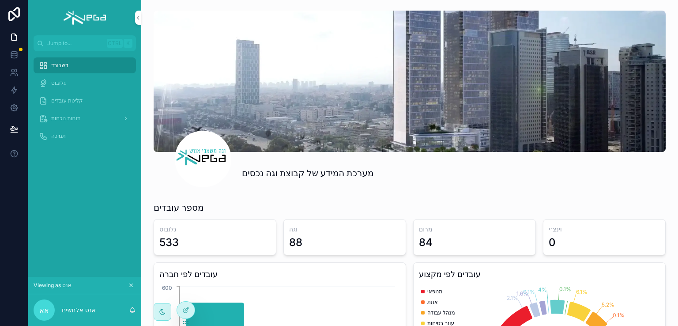
click at [64, 118] on span "דוחות נוכחות" at bounding box center [65, 118] width 29 height 7
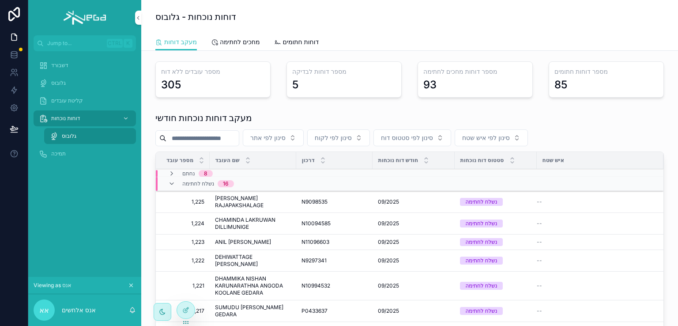
click at [0, 0] on span "פתח דוח" at bounding box center [0, 0] width 0 height 0
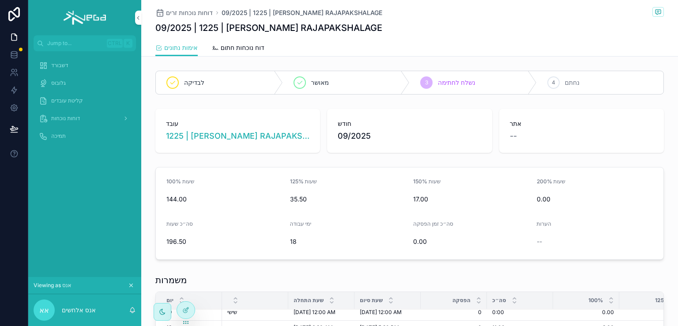
click at [187, 313] on icon at bounding box center [185, 309] width 7 height 7
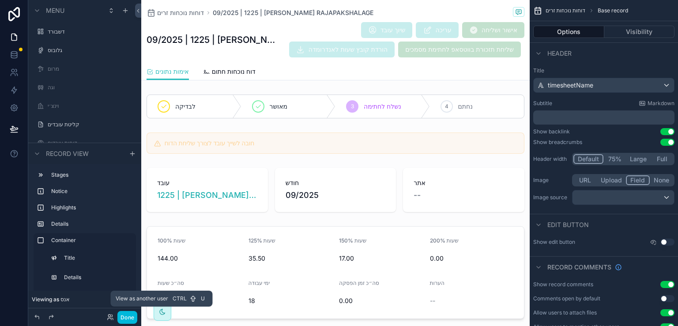
scroll to position [535, 0]
click at [109, 317] on icon at bounding box center [109, 315] width 2 height 2
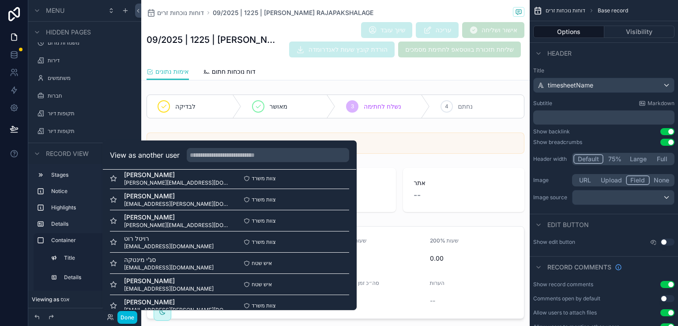
scroll to position [361, 0]
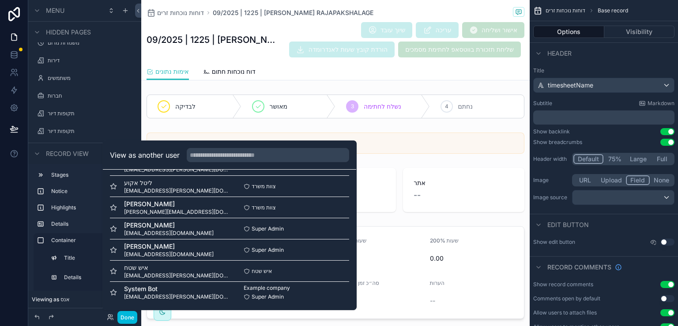
click at [0, 0] on button "Select" at bounding box center [0, 0] width 0 height 0
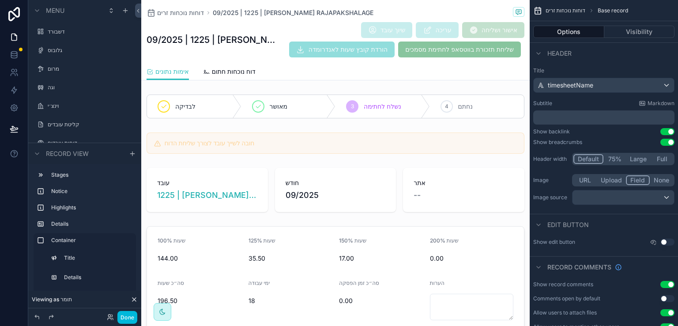
scroll to position [535, 0]
click at [126, 318] on button "Done" at bounding box center [127, 317] width 20 height 13
